Goal: Information Seeking & Learning: Learn about a topic

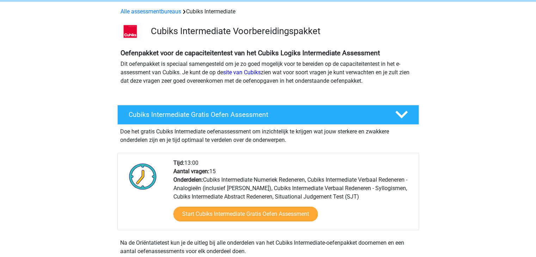
scroll to position [28, 0]
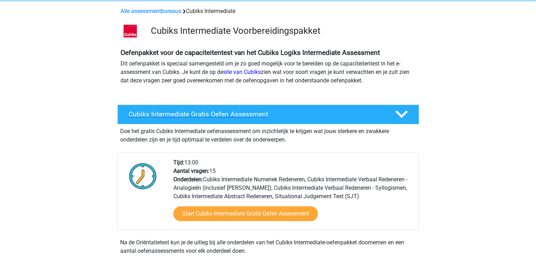
click at [237, 116] on h4 "Cubiks Intermediate Gratis Oefen Assessment" at bounding box center [256, 114] width 255 height 8
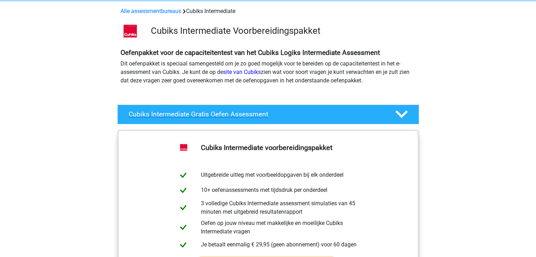
click at [237, 116] on h4 "Cubiks Intermediate Gratis Oefen Assessment" at bounding box center [256, 114] width 255 height 8
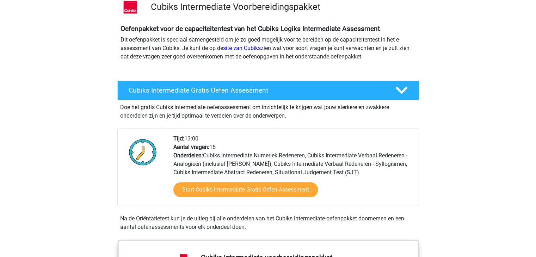
scroll to position [52, 0]
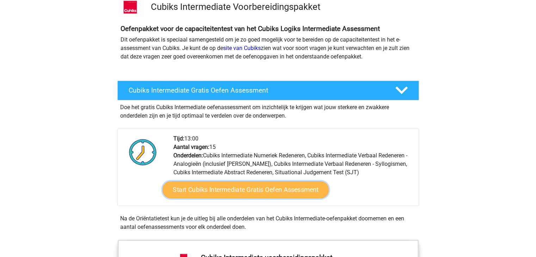
click at [240, 189] on link "Start Cubiks Intermediate Gratis Oefen Assessment" at bounding box center [245, 189] width 166 height 17
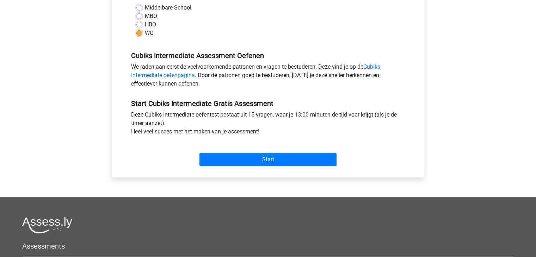
scroll to position [208, 0]
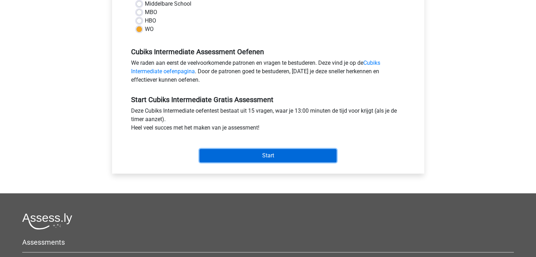
click at [243, 149] on input "Start" at bounding box center [267, 155] width 137 height 13
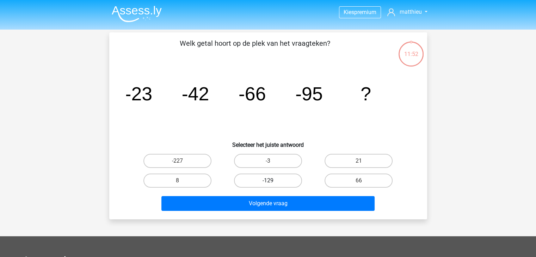
click at [286, 176] on label "-129" at bounding box center [268, 181] width 68 height 14
click at [272, 181] on input "-129" at bounding box center [270, 183] width 5 height 5
radio input "true"
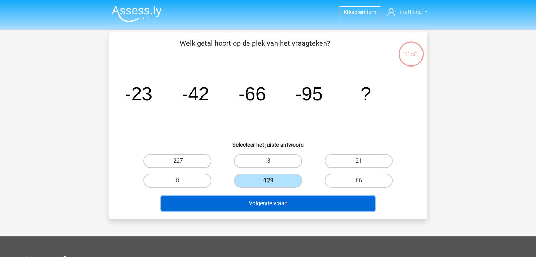
click at [288, 201] on button "Volgende vraag" at bounding box center [267, 203] width 213 height 15
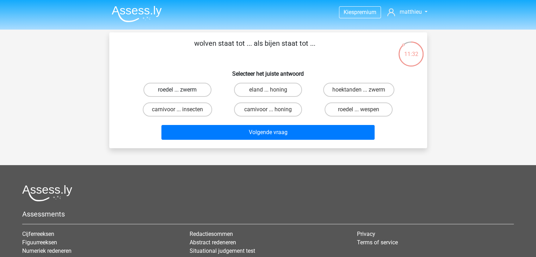
click at [192, 94] on label "roedel ... zwerm" at bounding box center [177, 90] width 68 height 14
click at [182, 94] on input "roedel ... zwerm" at bounding box center [179, 92] width 5 height 5
radio input "true"
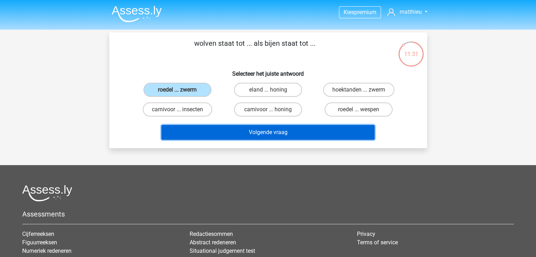
click at [226, 130] on button "Volgende vraag" at bounding box center [267, 132] width 213 height 15
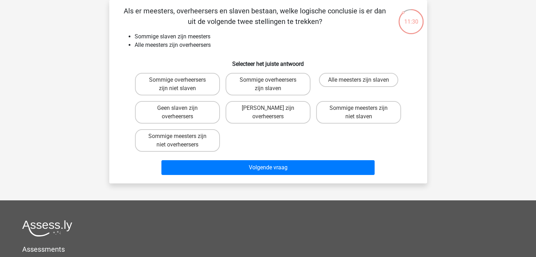
scroll to position [8, 0]
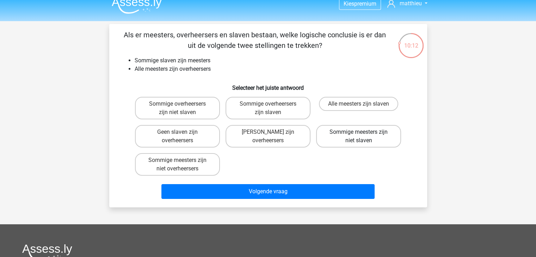
click at [343, 136] on label "Sommige meesters zijn niet slaven" at bounding box center [358, 136] width 85 height 23
click at [359, 136] on input "Sommige meesters zijn niet slaven" at bounding box center [361, 134] width 5 height 5
radio input "true"
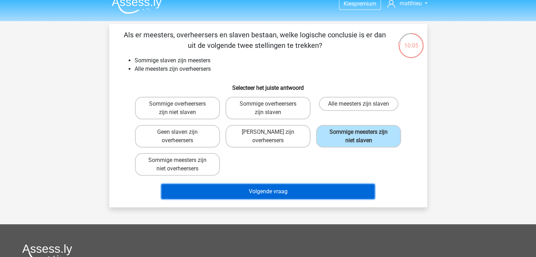
click at [323, 185] on button "Volgende vraag" at bounding box center [267, 191] width 213 height 15
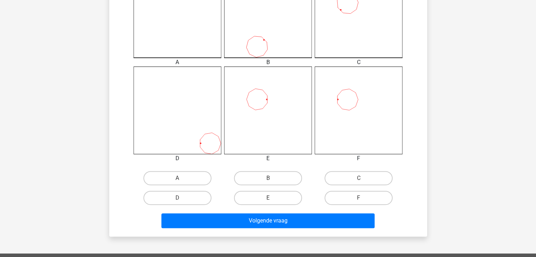
scroll to position [229, 0]
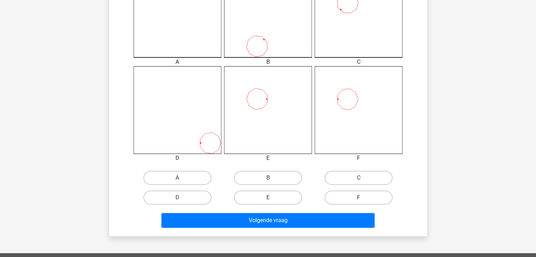
click at [344, 200] on label "F" at bounding box center [358, 198] width 68 height 14
click at [359, 200] on input "F" at bounding box center [361, 200] width 5 height 5
radio input "true"
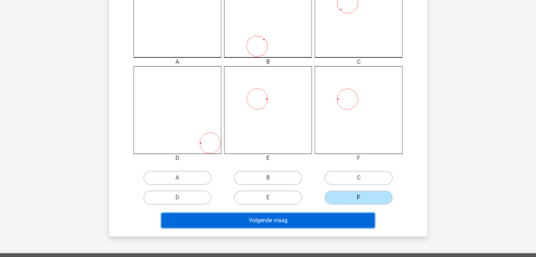
click at [322, 218] on button "Volgende vraag" at bounding box center [267, 220] width 213 height 15
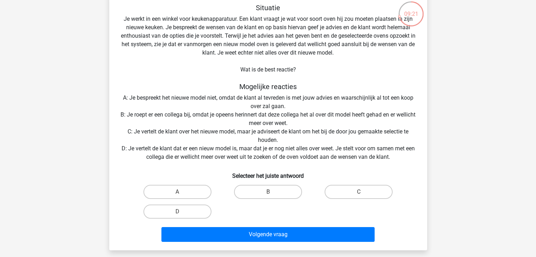
scroll to position [44, 0]
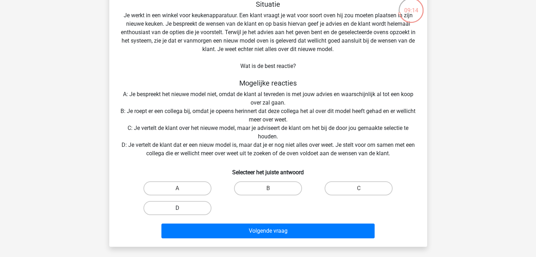
click at [201, 204] on label "D" at bounding box center [177, 208] width 68 height 14
click at [182, 208] on input "D" at bounding box center [179, 210] width 5 height 5
radio input "true"
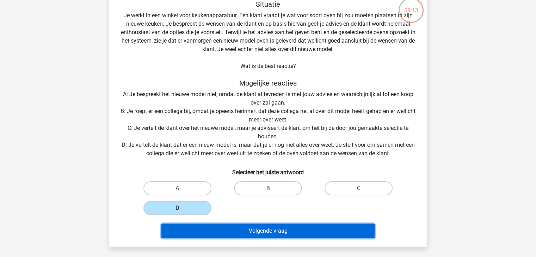
click at [245, 229] on button "Volgende vraag" at bounding box center [267, 231] width 213 height 15
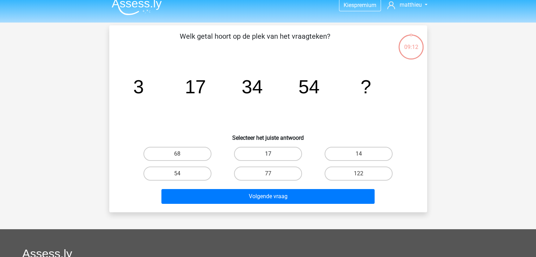
scroll to position [0, 0]
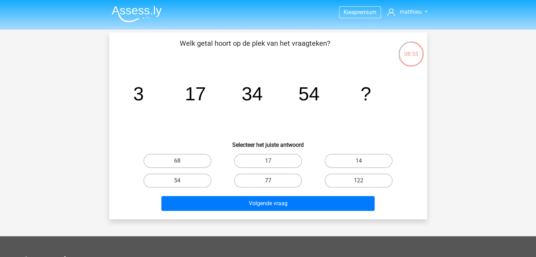
click at [286, 175] on label "77" at bounding box center [268, 181] width 68 height 14
click at [272, 181] on input "77" at bounding box center [270, 183] width 5 height 5
radio input "true"
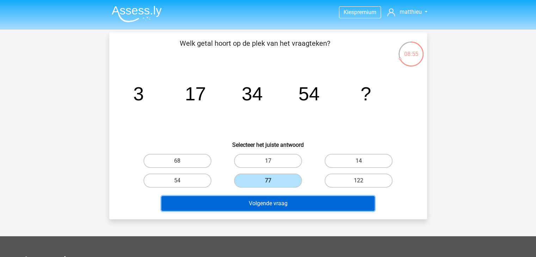
click at [283, 200] on button "Volgende vraag" at bounding box center [267, 203] width 213 height 15
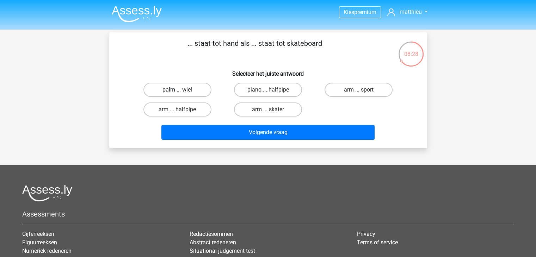
click at [203, 91] on label "palm ... wiel" at bounding box center [177, 90] width 68 height 14
click at [182, 91] on input "palm ... wiel" at bounding box center [179, 92] width 5 height 5
radio input "true"
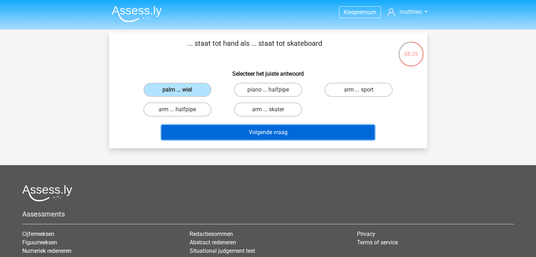
click at [231, 130] on button "Volgende vraag" at bounding box center [267, 132] width 213 height 15
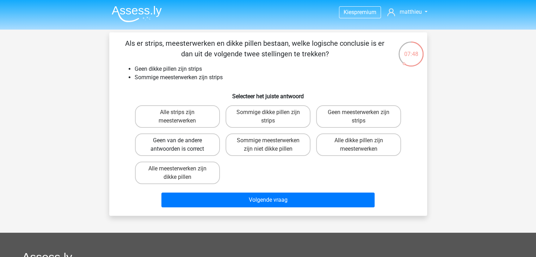
click at [215, 144] on label "Geen van de andere antwoorden is correct" at bounding box center [177, 144] width 85 height 23
click at [182, 144] on input "Geen van de andere antwoorden is correct" at bounding box center [179, 143] width 5 height 5
radio input "true"
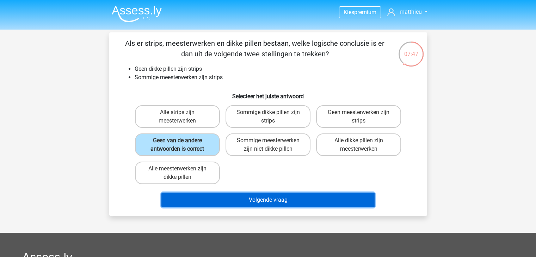
click at [230, 199] on button "Volgende vraag" at bounding box center [267, 200] width 213 height 15
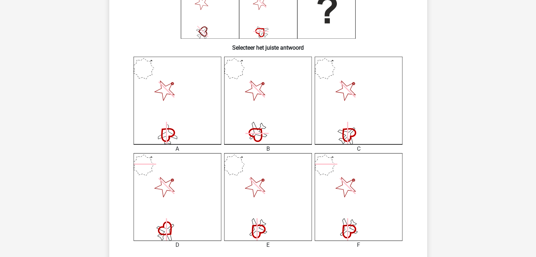
scroll to position [165, 0]
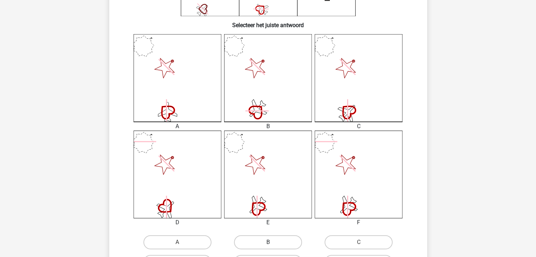
click at [283, 241] on label "B" at bounding box center [268, 242] width 68 height 14
click at [272, 242] on input "B" at bounding box center [270, 244] width 5 height 5
radio input "true"
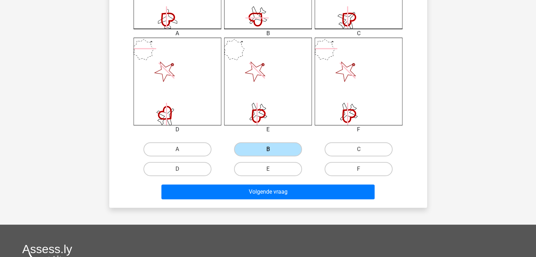
scroll to position [261, 0]
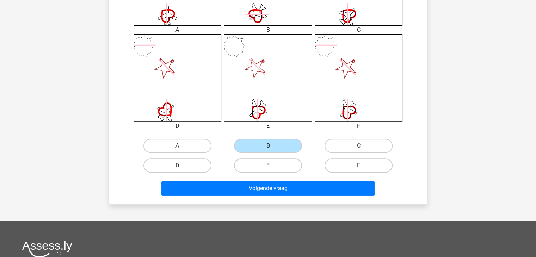
click at [266, 159] on label "E" at bounding box center [268, 166] width 68 height 14
click at [268, 166] on input "E" at bounding box center [270, 168] width 5 height 5
radio input "true"
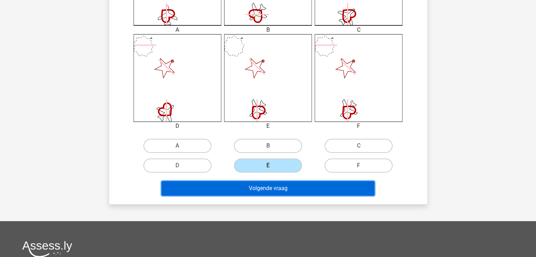
click at [260, 186] on button "Volgende vraag" at bounding box center [267, 188] width 213 height 15
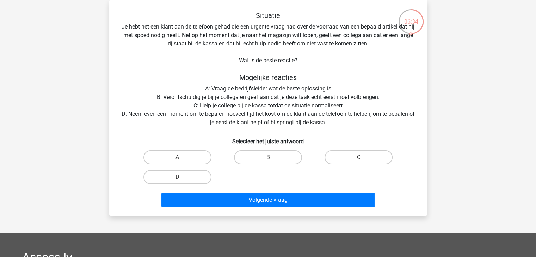
scroll to position [0, 0]
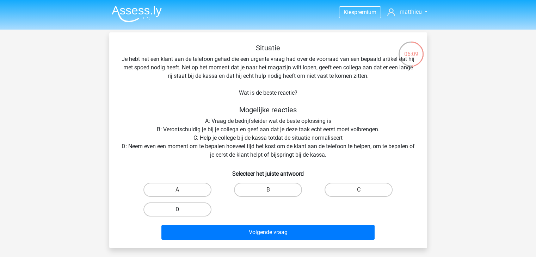
click at [195, 206] on label "D" at bounding box center [177, 210] width 68 height 14
click at [182, 210] on input "D" at bounding box center [179, 212] width 5 height 5
radio input "true"
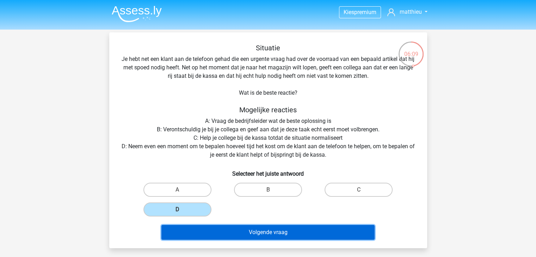
click at [218, 231] on button "Volgende vraag" at bounding box center [267, 232] width 213 height 15
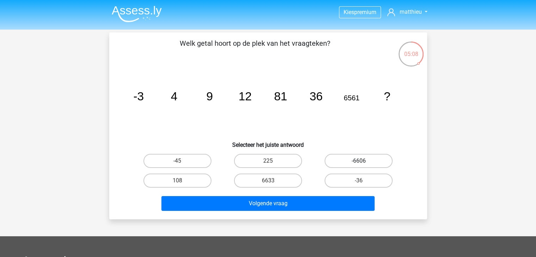
click at [340, 160] on label "-6606" at bounding box center [358, 161] width 68 height 14
click at [359, 161] on input "-6606" at bounding box center [361, 163] width 5 height 5
radio input "true"
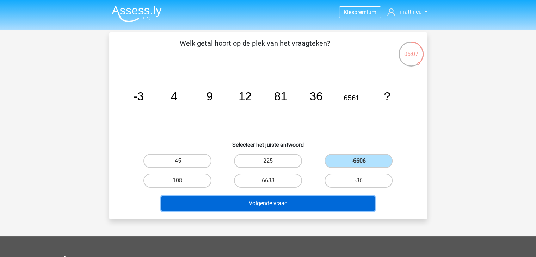
click at [300, 201] on button "Volgende vraag" at bounding box center [267, 203] width 213 height 15
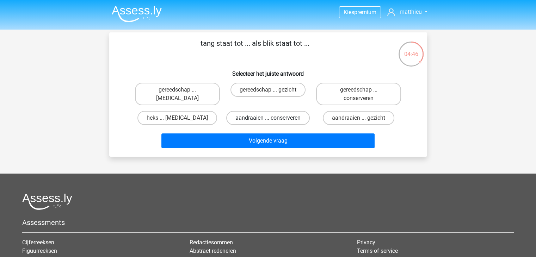
click at [279, 118] on label "aandraaien ... conserveren" at bounding box center [267, 118] width 83 height 14
click at [272, 118] on input "aandraaien ... conserveren" at bounding box center [270, 120] width 5 height 5
radio input "true"
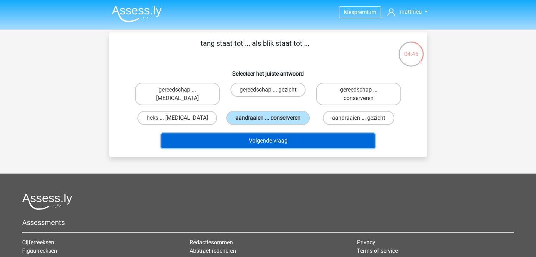
click at [271, 144] on button "Volgende vraag" at bounding box center [267, 140] width 213 height 15
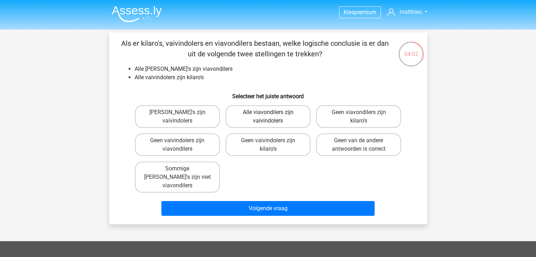
click at [302, 117] on label "Alle viavondilers zijn vaivindolers" at bounding box center [267, 116] width 85 height 23
click at [272, 117] on input "Alle viavondilers zijn vaivindolers" at bounding box center [270, 114] width 5 height 5
radio input "true"
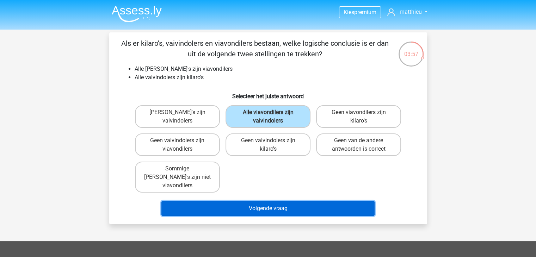
click at [284, 201] on button "Volgende vraag" at bounding box center [267, 208] width 213 height 15
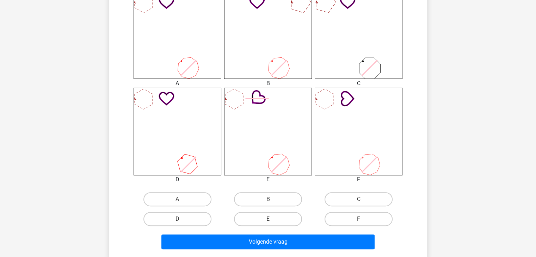
scroll to position [223, 0]
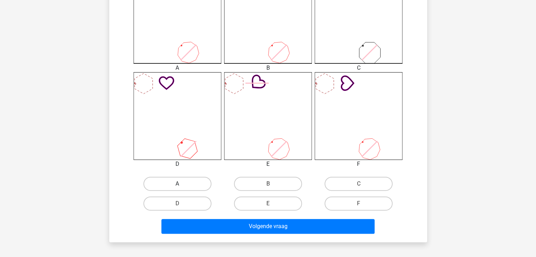
click at [189, 185] on label "A" at bounding box center [177, 184] width 68 height 14
click at [182, 185] on input "A" at bounding box center [179, 186] width 5 height 5
radio input "true"
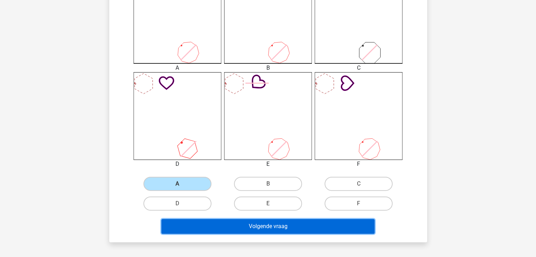
click at [210, 231] on button "Volgende vraag" at bounding box center [267, 226] width 213 height 15
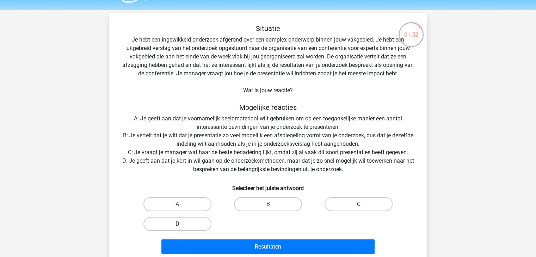
scroll to position [27, 0]
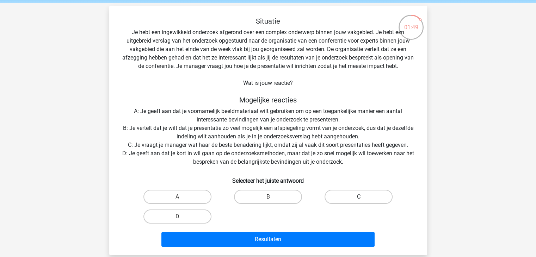
click at [349, 196] on label "C" at bounding box center [358, 197] width 68 height 14
click at [359, 197] on input "C" at bounding box center [361, 199] width 5 height 5
radio input "true"
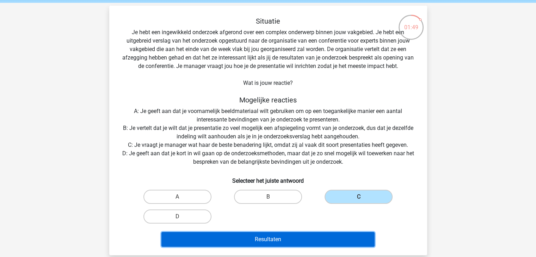
click at [316, 236] on button "Resultaten" at bounding box center [267, 239] width 213 height 15
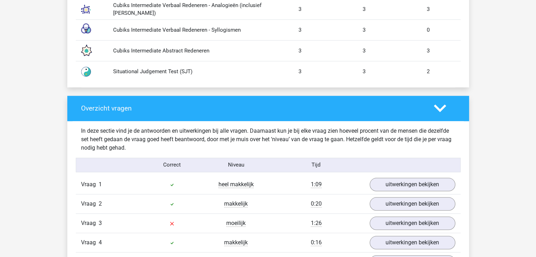
scroll to position [753, 0]
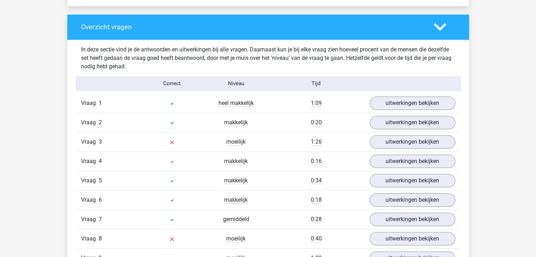
drag, startPoint x: 386, startPoint y: 138, endPoint x: 348, endPoint y: 149, distance: 39.5
click at [348, 149] on div "Vraag 3 moeilijk 1:26 uitwerkingen bekijken" at bounding box center [268, 141] width 385 height 19
click at [387, 136] on link "uitwerkingen bekijken" at bounding box center [412, 141] width 98 height 15
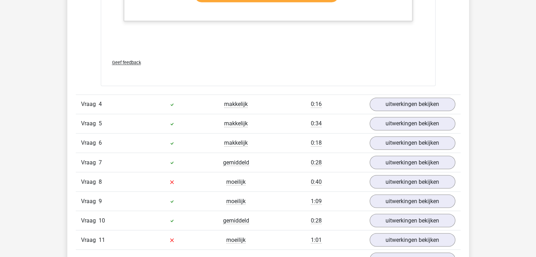
scroll to position [1205, 0]
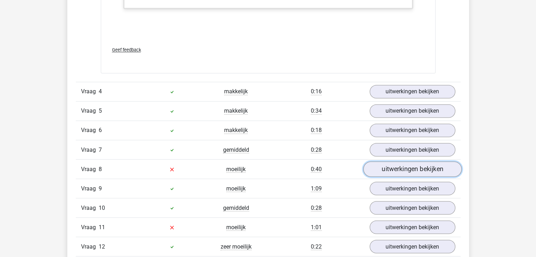
click at [383, 168] on link "uitwerkingen bekijken" at bounding box center [412, 168] width 98 height 15
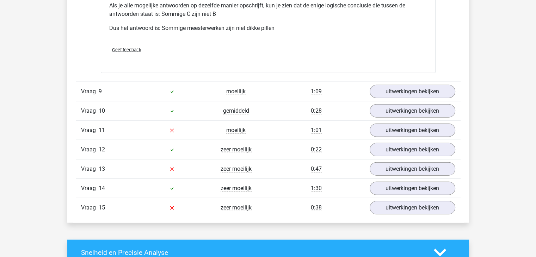
scroll to position [1591, 0]
click at [386, 96] on link "uitwerkingen bekijken" at bounding box center [412, 90] width 98 height 15
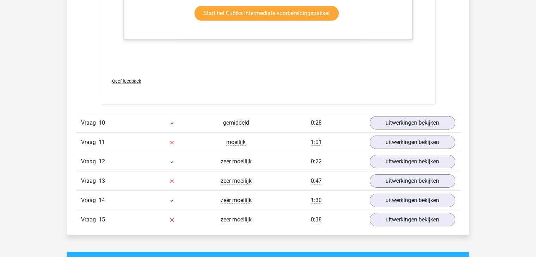
scroll to position [2213, 0]
click at [402, 148] on link "uitwerkingen bekijken" at bounding box center [412, 142] width 98 height 15
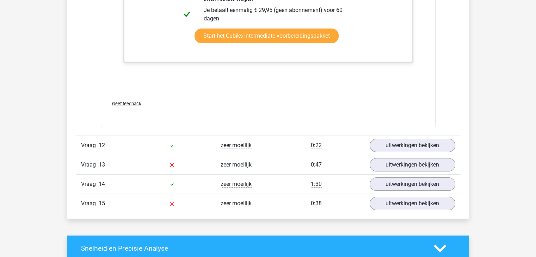
scroll to position [2659, 0]
click at [386, 153] on link "uitwerkingen bekijken" at bounding box center [412, 144] width 98 height 15
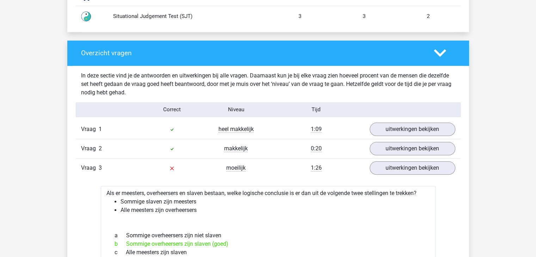
scroll to position [757, 0]
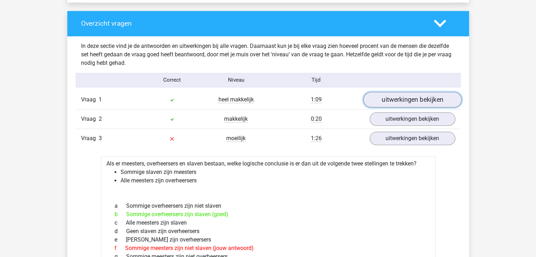
click at [380, 101] on link "uitwerkingen bekijken" at bounding box center [412, 99] width 98 height 15
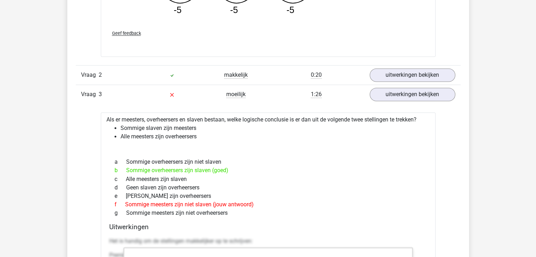
scroll to position [1172, 0]
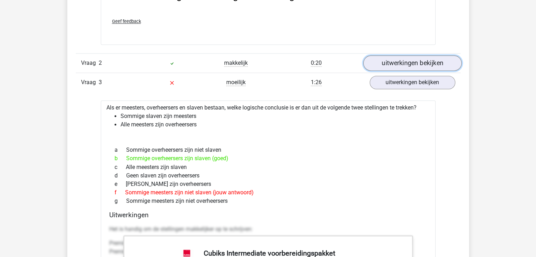
click at [382, 61] on link "uitwerkingen bekijken" at bounding box center [412, 63] width 98 height 15
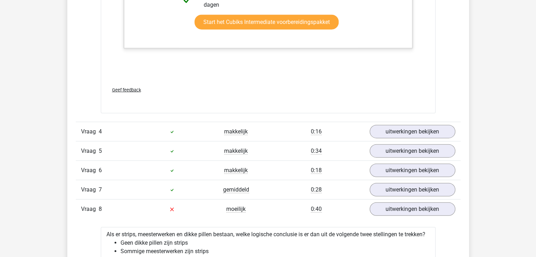
scroll to position [1701, 0]
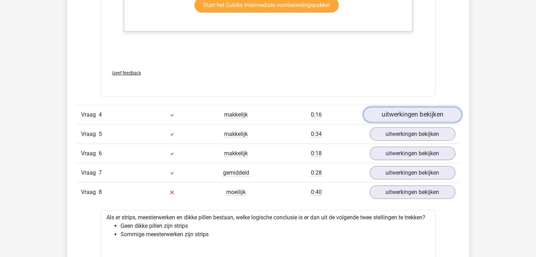
click at [383, 113] on link "uitwerkingen bekijken" at bounding box center [412, 114] width 98 height 15
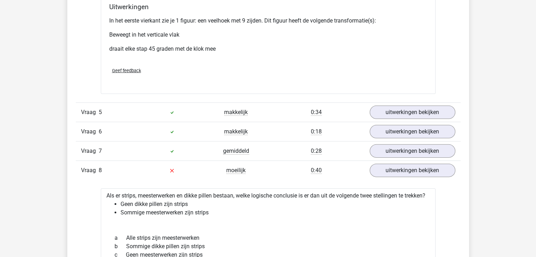
scroll to position [2194, 0]
click at [402, 112] on link "uitwerkingen bekijken" at bounding box center [412, 112] width 98 height 15
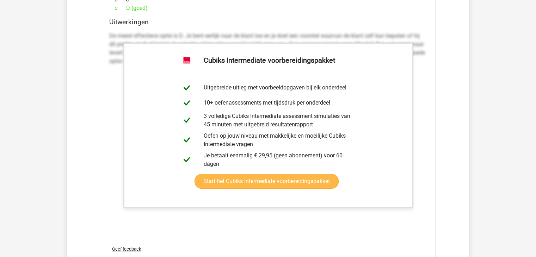
scroll to position [2652, 0]
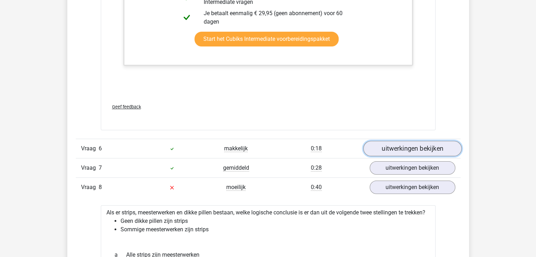
click at [396, 150] on link "uitwerkingen bekijken" at bounding box center [412, 148] width 98 height 15
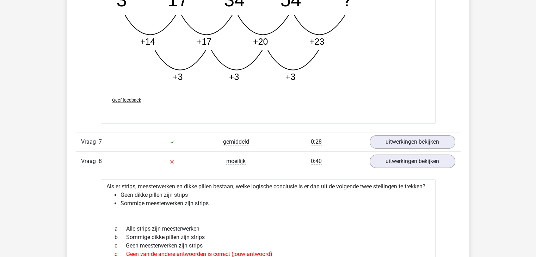
scroll to position [3074, 0]
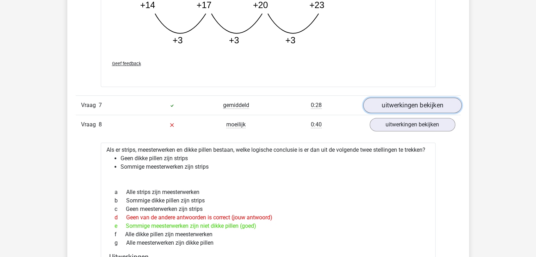
click at [394, 100] on link "uitwerkingen bekijken" at bounding box center [412, 105] width 98 height 15
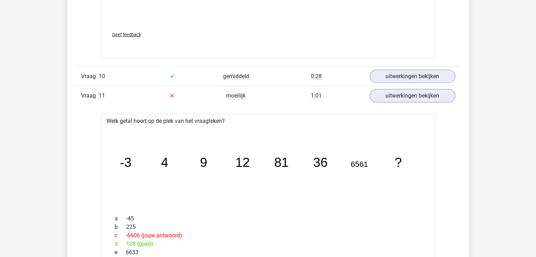
scroll to position [4428, 0]
click at [404, 77] on link "uitwerkingen bekijken" at bounding box center [412, 75] width 98 height 15
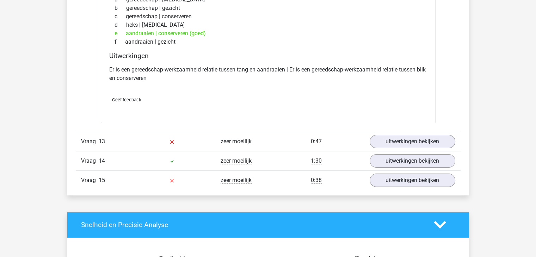
scroll to position [5458, 0]
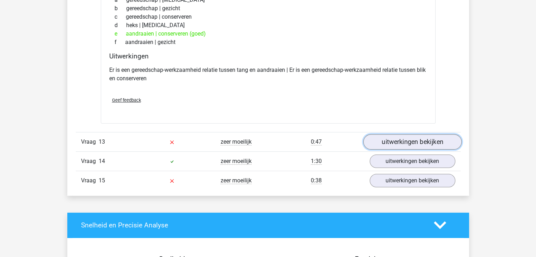
click at [420, 150] on link "uitwerkingen bekijken" at bounding box center [412, 141] width 98 height 15
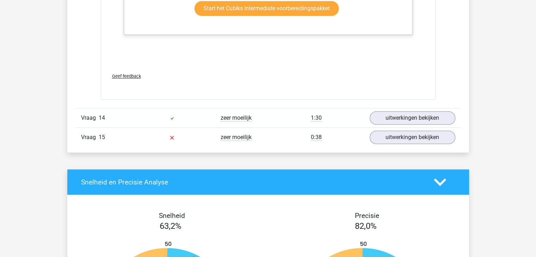
scroll to position [5882, 0]
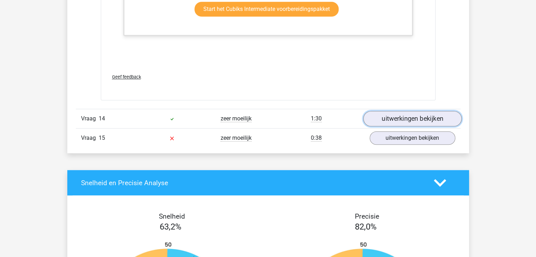
click at [416, 117] on link "uitwerkingen bekijken" at bounding box center [412, 118] width 98 height 15
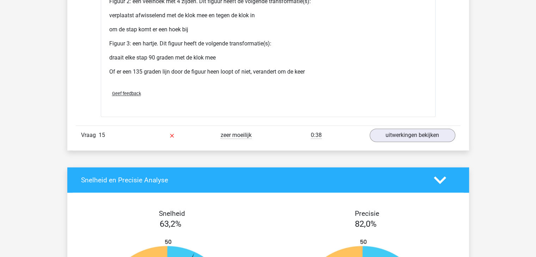
scroll to position [6454, 0]
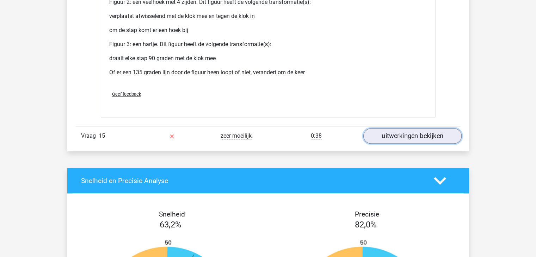
click at [392, 142] on link "uitwerkingen bekijken" at bounding box center [412, 135] width 98 height 15
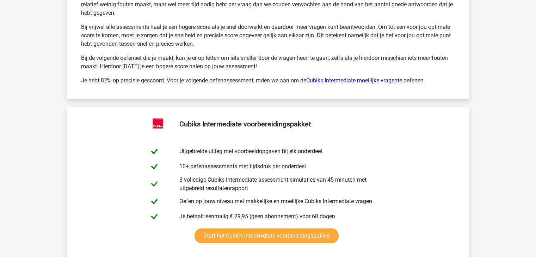
scroll to position [7385, 0]
